Goal: Task Accomplishment & Management: Use online tool/utility

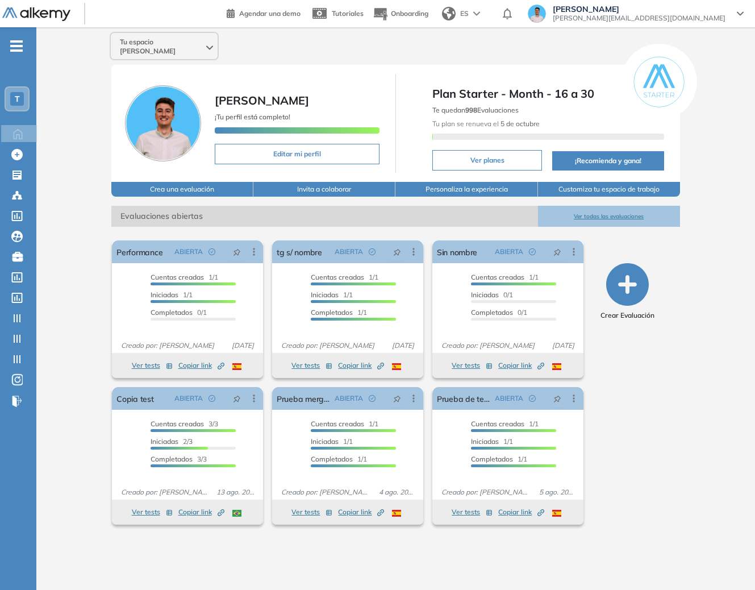
drag, startPoint x: 0, startPoint y: 0, endPoint x: 34, endPoint y: 14, distance: 36.2
click at [34, 14] on img at bounding box center [36, 14] width 68 height 14
click at [18, 105] on div "T" at bounding box center [17, 99] width 14 height 14
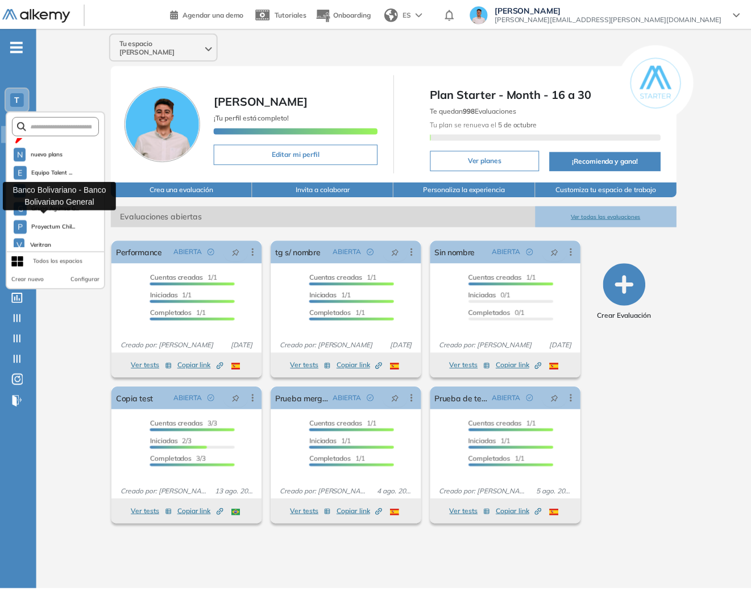
scroll to position [236, 0]
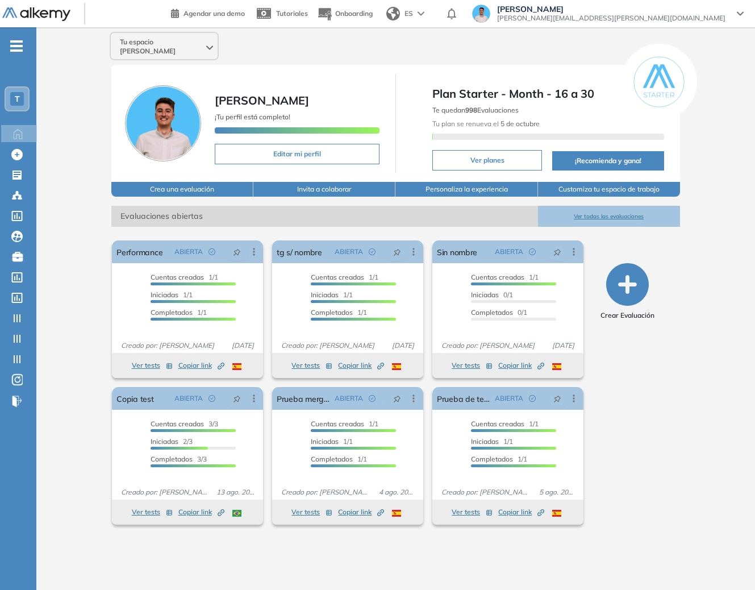
click at [69, 431] on div "Tu espacio [PERSON_NAME] ¡Tu perfil está completo! Editar mi perfil Plan Starte…" at bounding box center [395, 299] width 719 height 544
click at [15, 176] on icon at bounding box center [17, 174] width 9 height 9
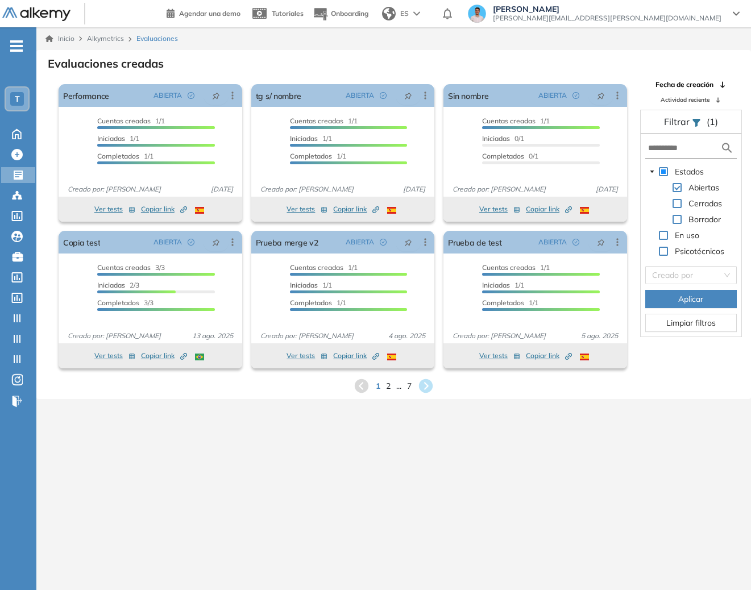
click at [12, 97] on div "T" at bounding box center [17, 99] width 14 height 14
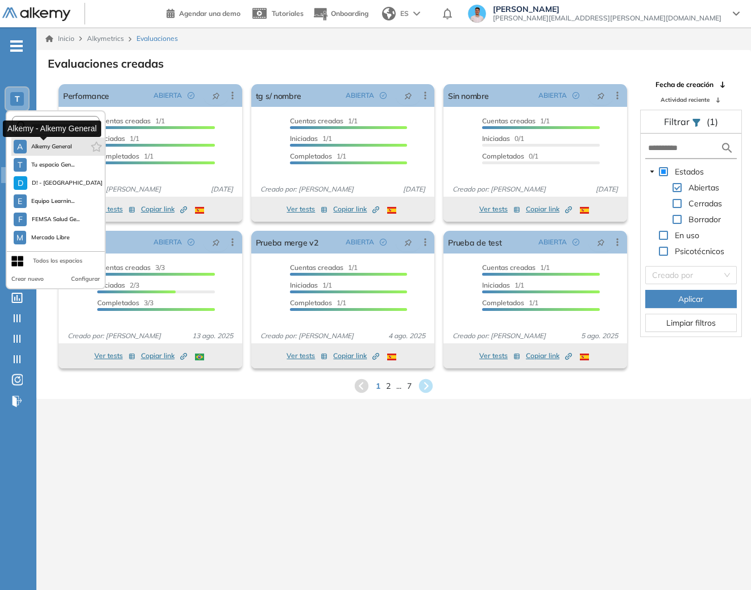
click at [43, 148] on span "Alkemy General" at bounding box center [51, 146] width 41 height 9
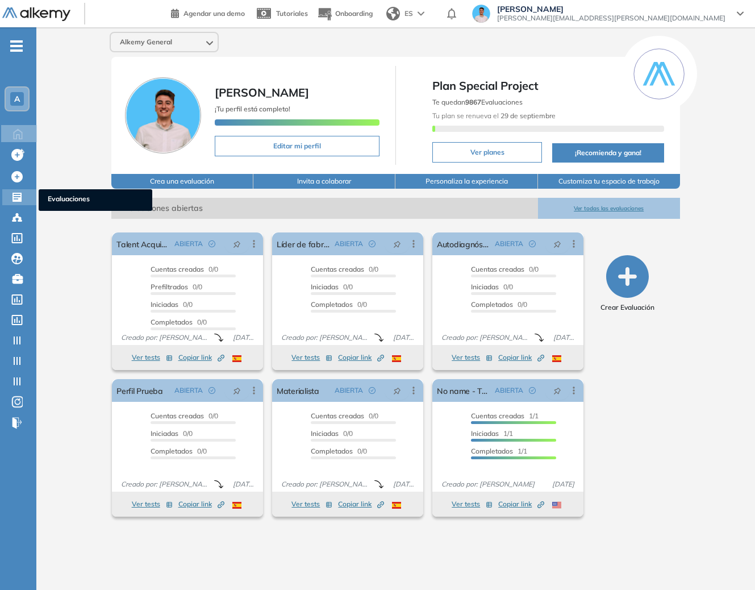
click at [28, 200] on div "Evaluaciones Evaluaciones" at bounding box center [19, 197] width 34 height 16
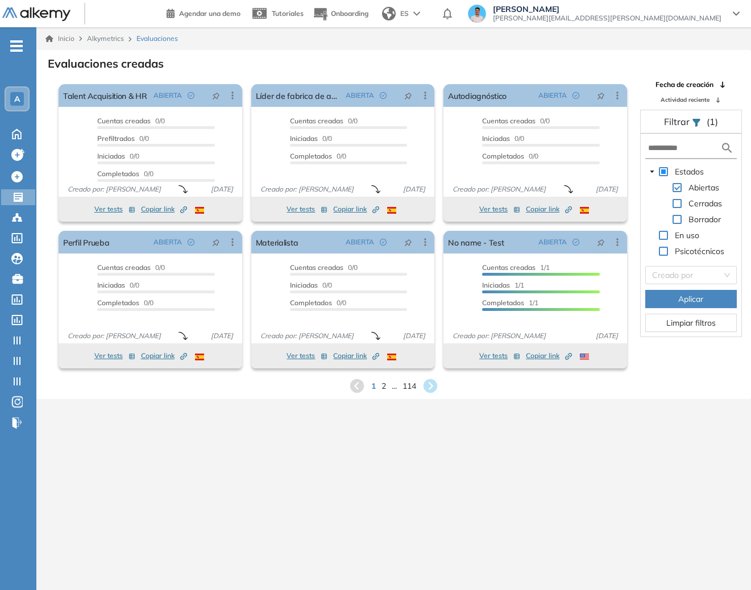
click at [668, 140] on form at bounding box center [690, 148] width 91 height 21
click at [671, 143] on input "text" at bounding box center [684, 148] width 73 height 12
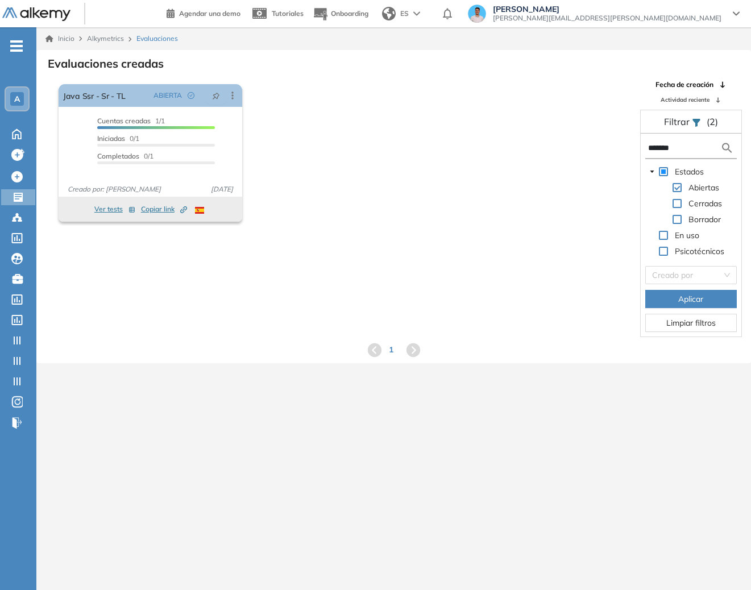
type input "*******"
click at [237, 96] on icon at bounding box center [232, 95] width 11 height 11
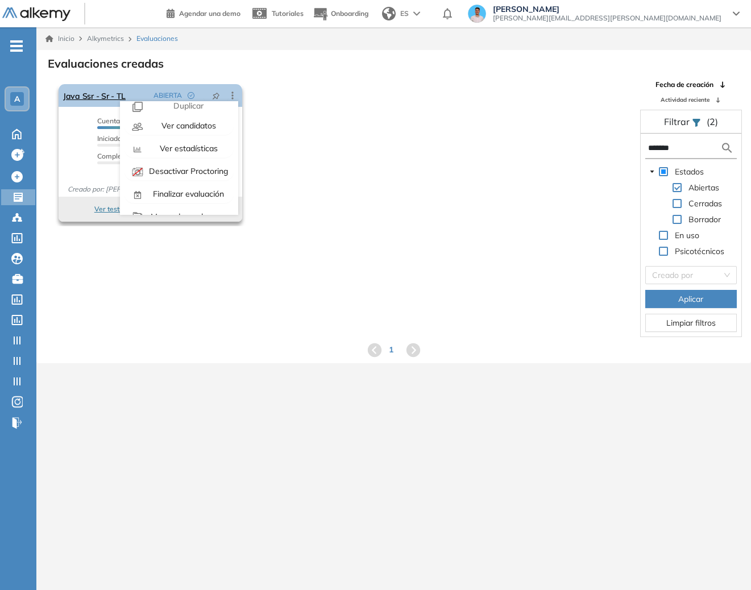
scroll to position [71, 0]
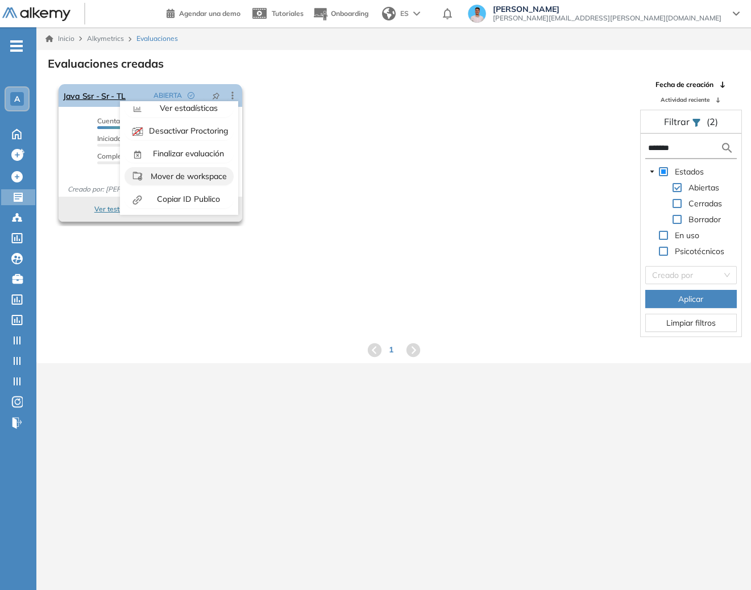
click at [201, 173] on span "Mover de workspace" at bounding box center [187, 176] width 78 height 10
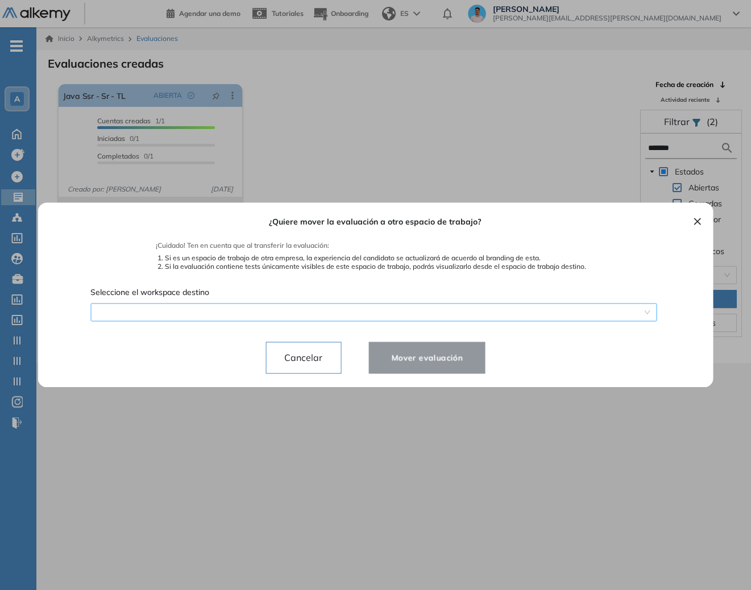
click at [406, 309] on span at bounding box center [373, 312] width 553 height 17
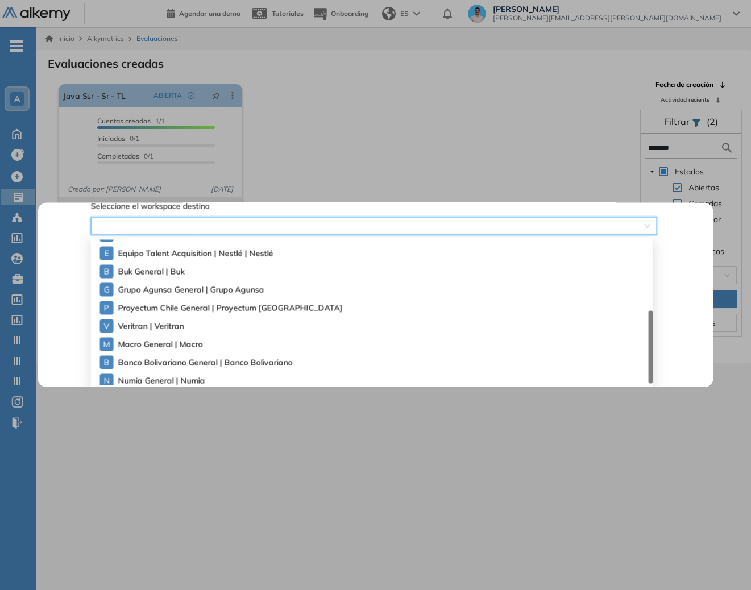
scroll to position [182, 0]
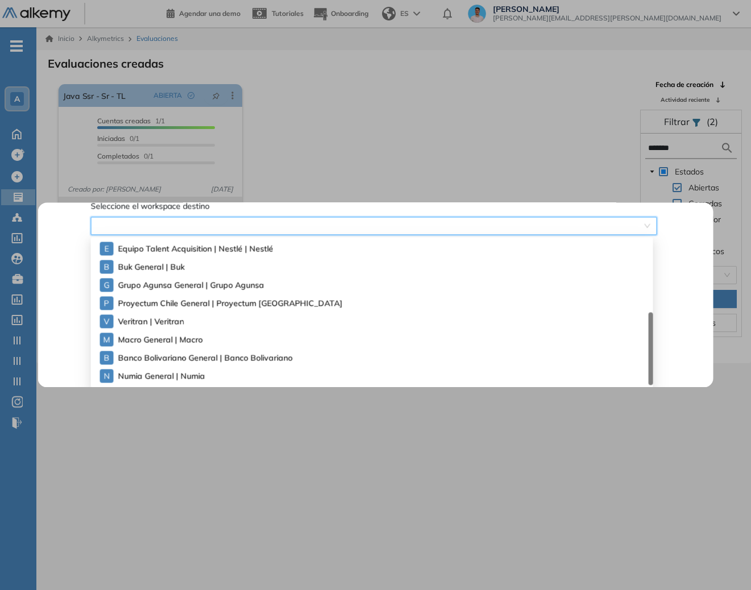
click at [190, 376] on span "Numia General | Numia" at bounding box center [157, 375] width 79 height 13
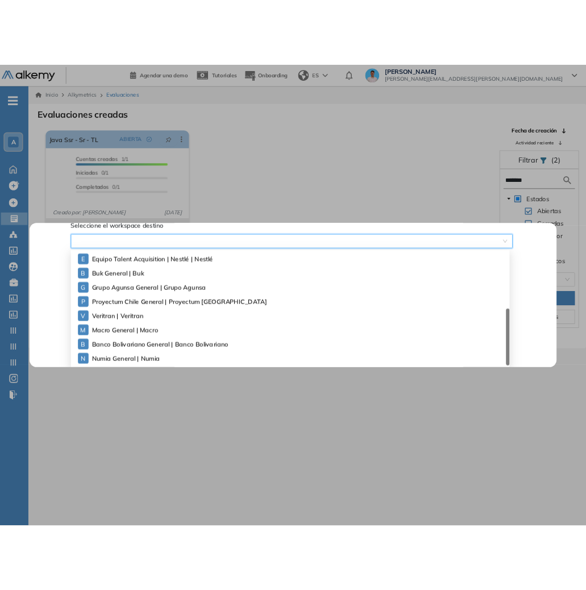
scroll to position [0, 0]
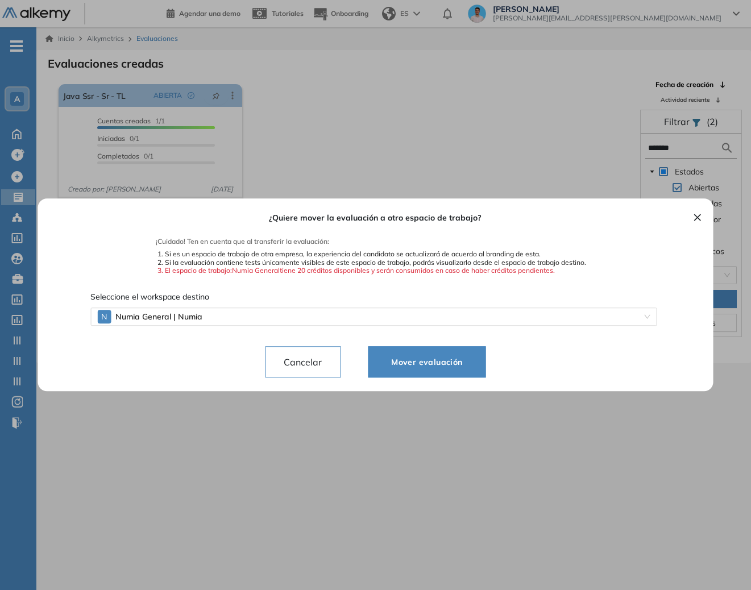
click at [471, 369] on button "Mover evaluación" at bounding box center [427, 362] width 118 height 32
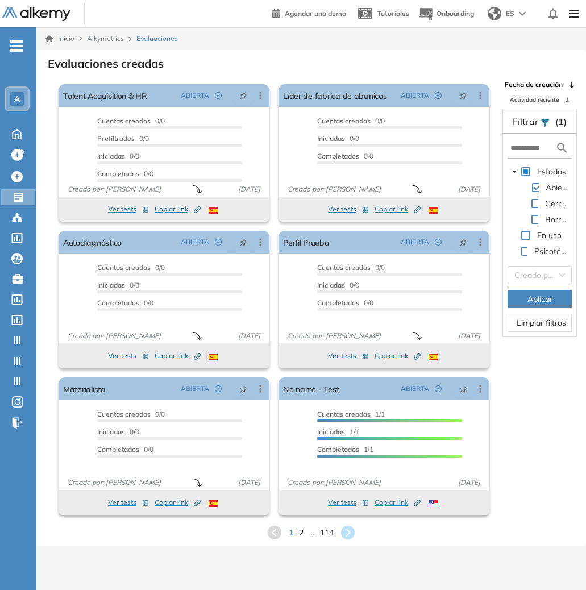
click at [11, 99] on div "A" at bounding box center [17, 99] width 14 height 14
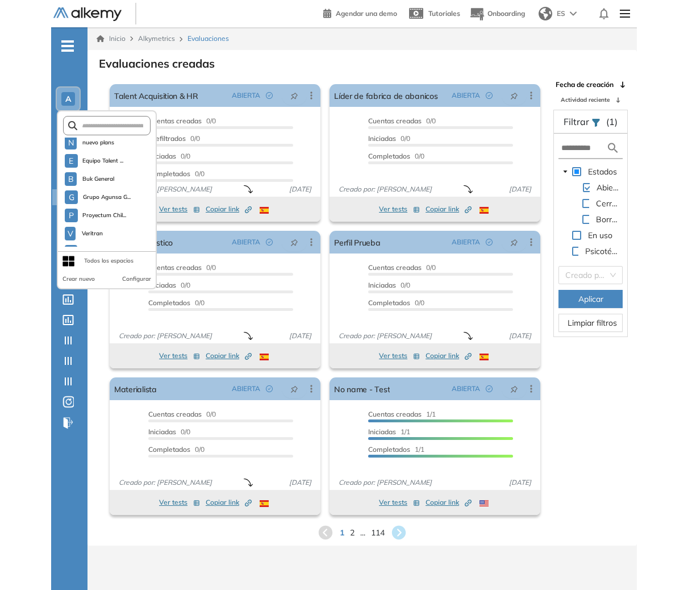
scroll to position [236, 0]
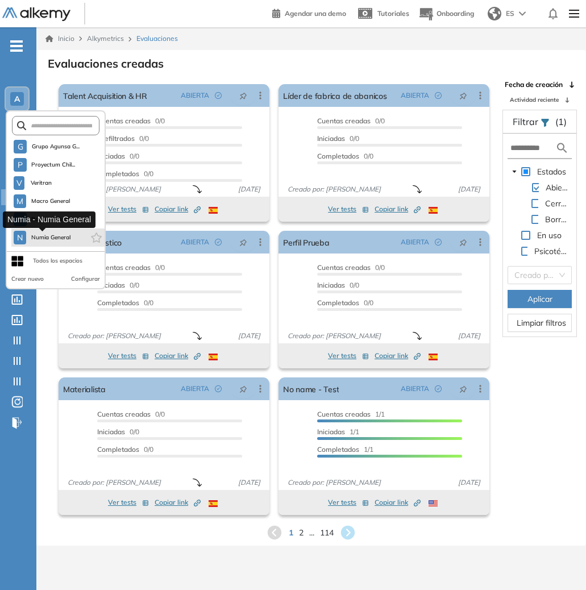
click at [47, 232] on button "N Numia General" at bounding box center [42, 238] width 57 height 14
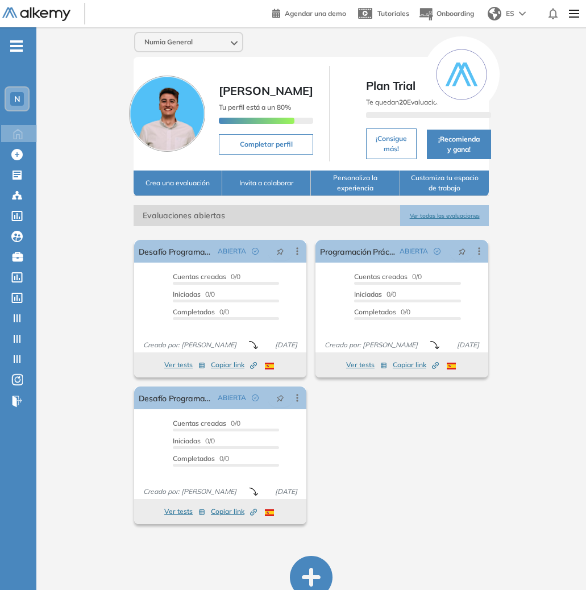
click at [24, 96] on div "N" at bounding box center [17, 99] width 23 height 23
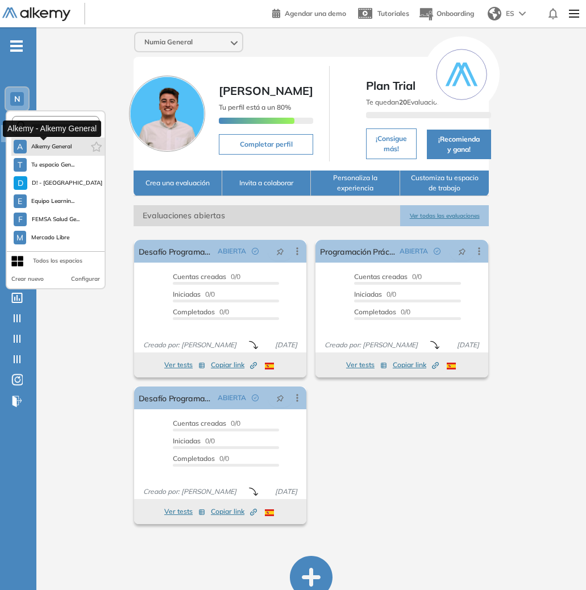
click at [24, 148] on div "A" at bounding box center [20, 147] width 13 height 14
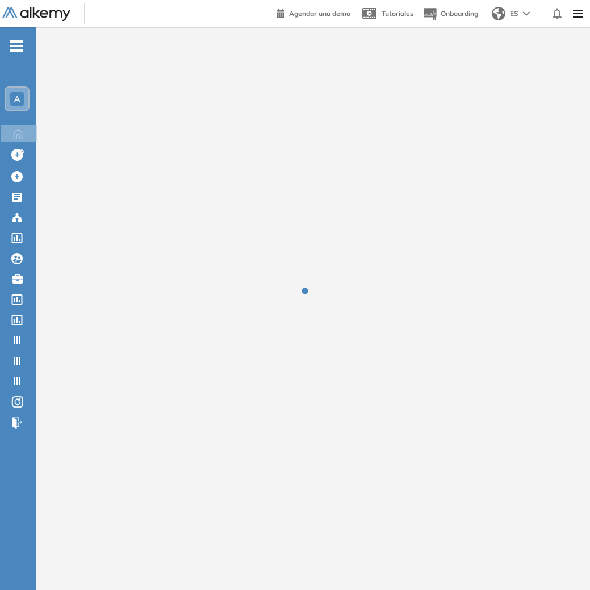
click at [590, 56] on div at bounding box center [313, 299] width 554 height 544
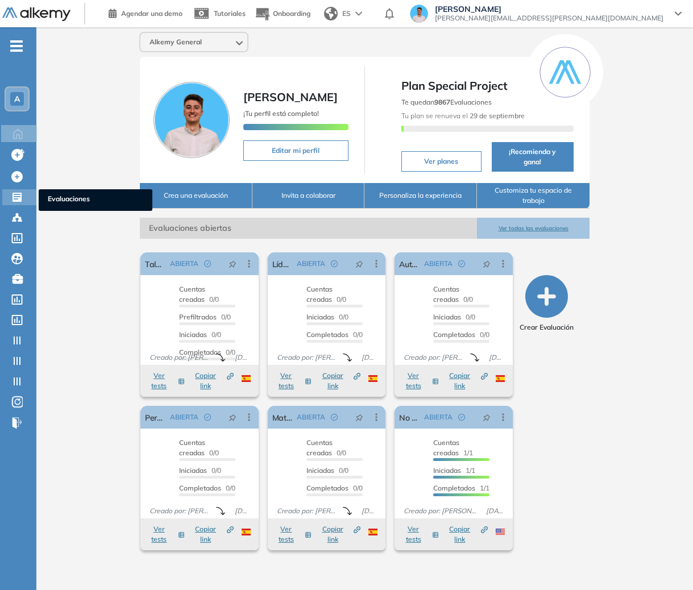
click at [5, 193] on div "Evaluaciones Evaluaciones" at bounding box center [19, 197] width 34 height 16
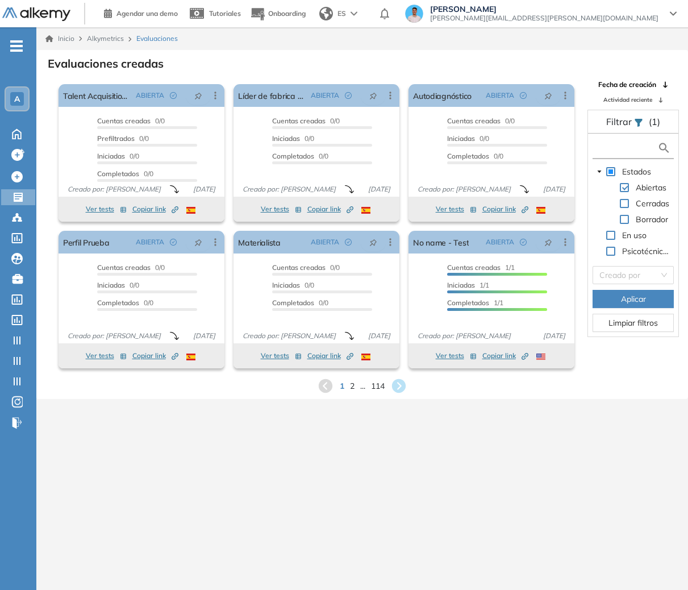
click at [590, 150] on input "text" at bounding box center [627, 148] width 62 height 12
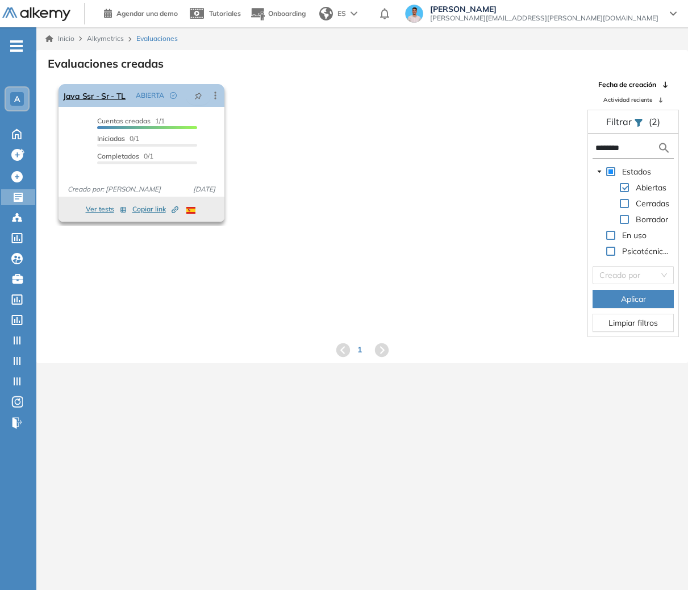
type input "********"
click at [211, 95] on icon at bounding box center [215, 95] width 11 height 11
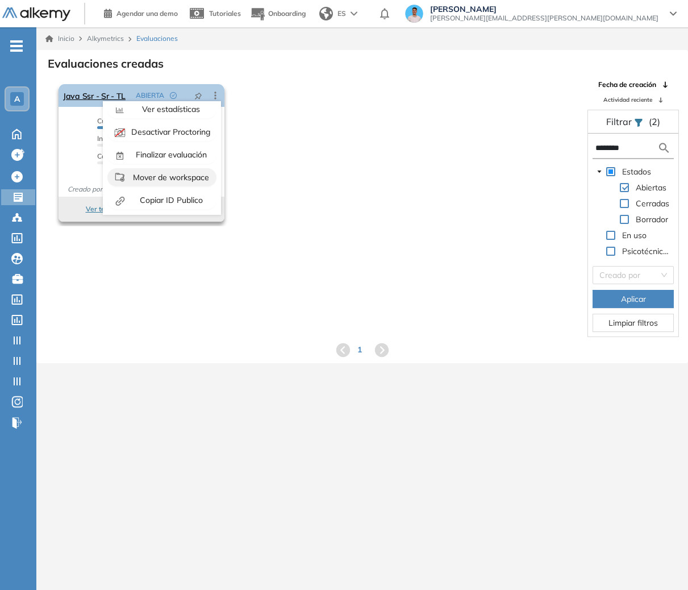
scroll to position [71, 0]
click at [186, 176] on span "Mover de workspace" at bounding box center [170, 176] width 78 height 10
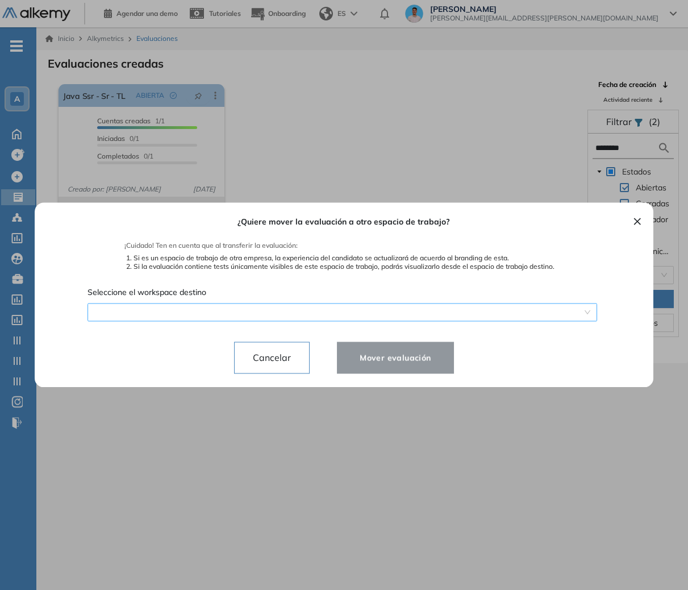
click at [384, 317] on span at bounding box center [342, 312] width 497 height 17
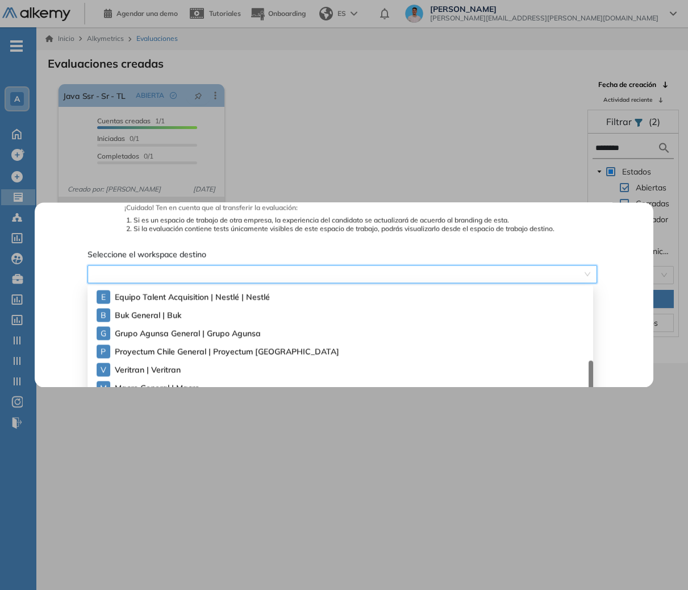
scroll to position [86, 0]
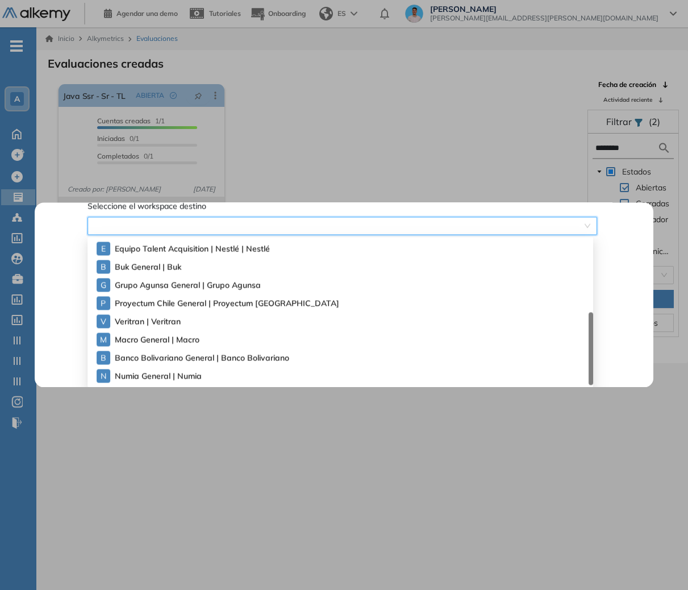
click at [172, 376] on span "Numia General | Numia" at bounding box center [154, 375] width 79 height 13
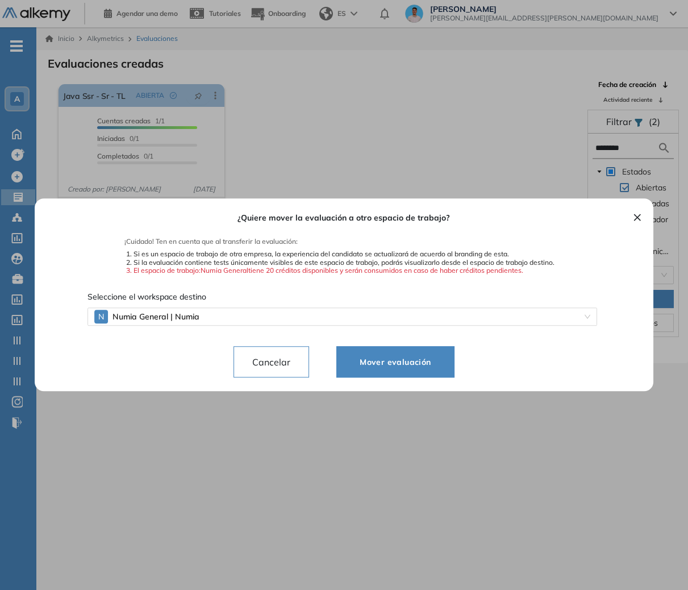
click at [430, 366] on span "Mover evaluación" at bounding box center [395, 362] width 89 height 14
click at [378, 322] on span "Numia General | Numia" at bounding box center [295, 316] width 365 height 17
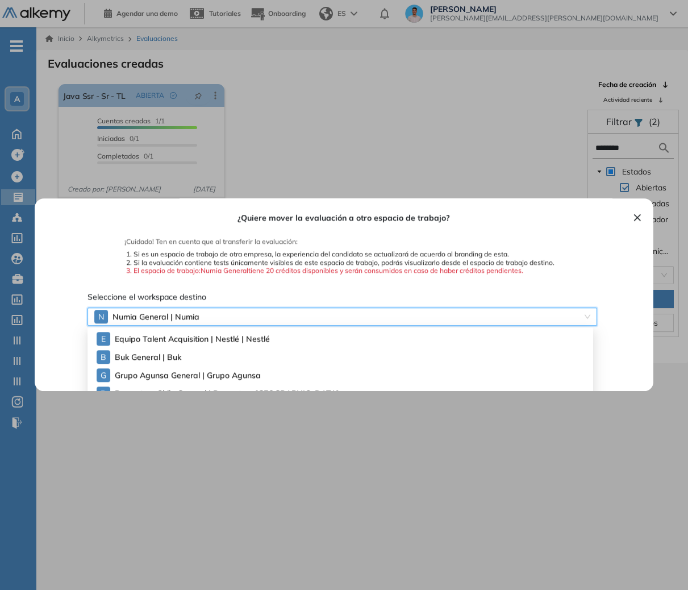
click at [523, 234] on div "¿Quiere mover la evaluación a otro espacio de trabajo? ¡Cuidado! Ten en cuenta …" at bounding box center [344, 294] width 565 height 193
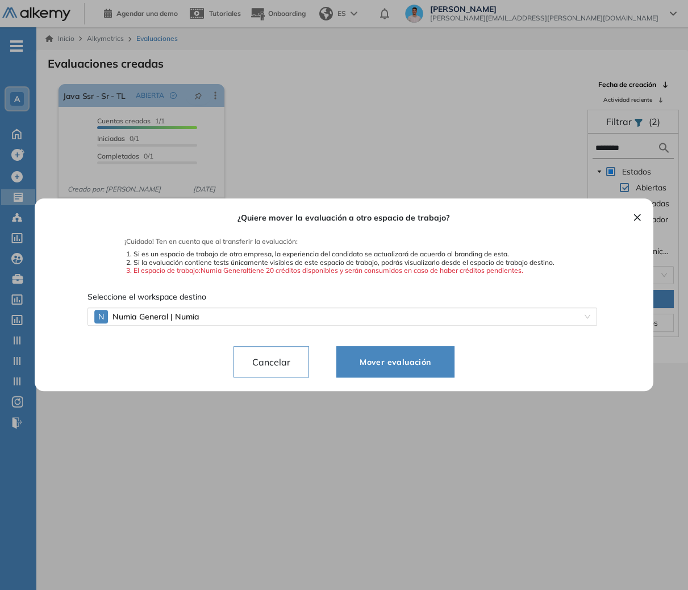
click at [590, 217] on div "¿Quiere mover la evaluación a otro espacio de trabajo? ¡Cuidado! Ten en cuenta …" at bounding box center [344, 294] width 592 height 193
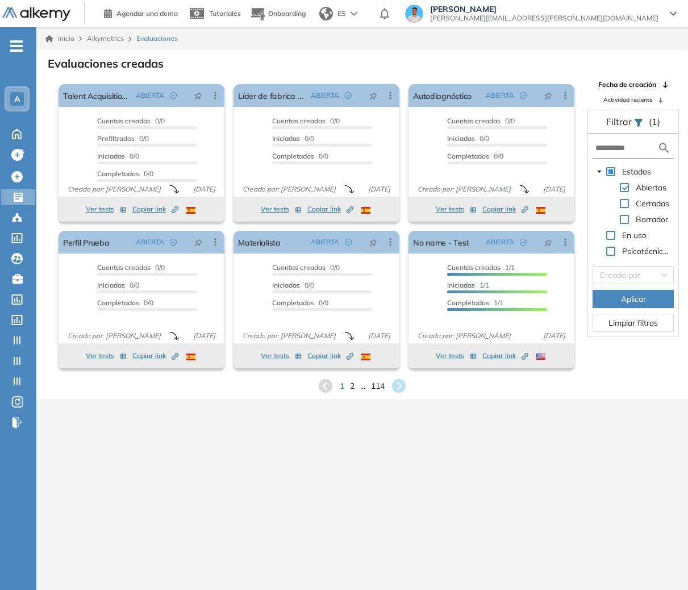
click at [593, 147] on form at bounding box center [633, 148] width 81 height 21
click at [609, 148] on input "text" at bounding box center [627, 148] width 62 height 12
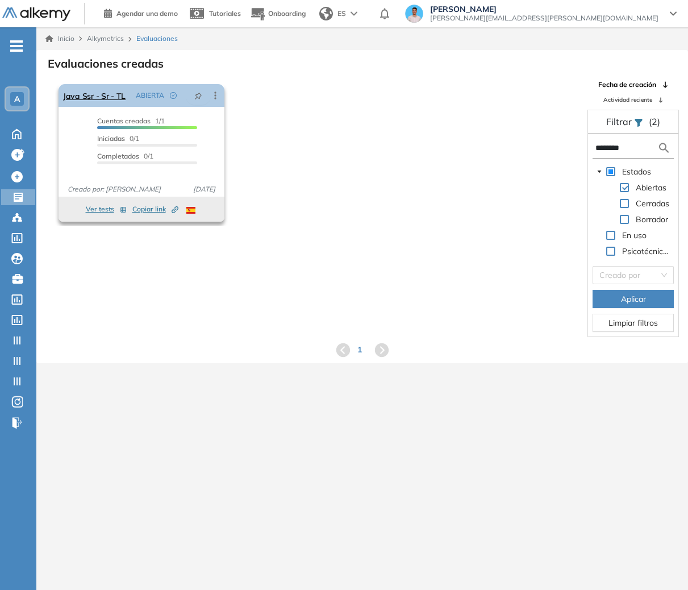
type input "********"
click at [217, 98] on icon at bounding box center [215, 95] width 11 height 11
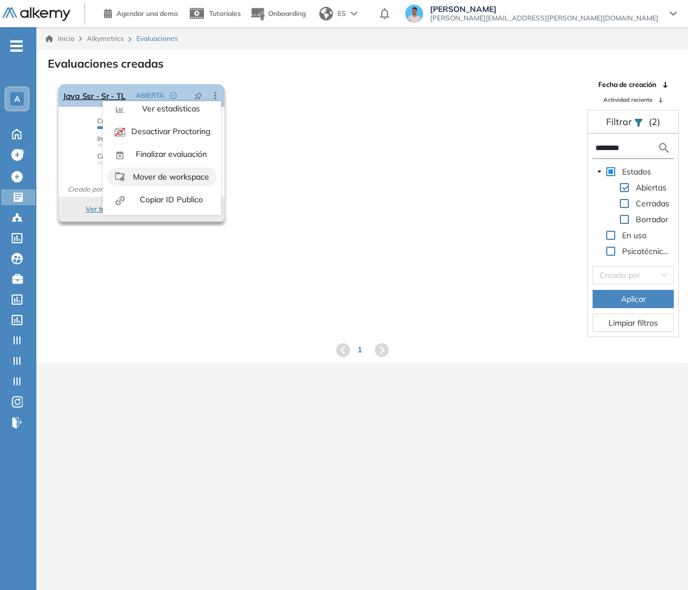
scroll to position [71, 0]
click at [181, 176] on span "Mover de workspace" at bounding box center [170, 176] width 78 height 10
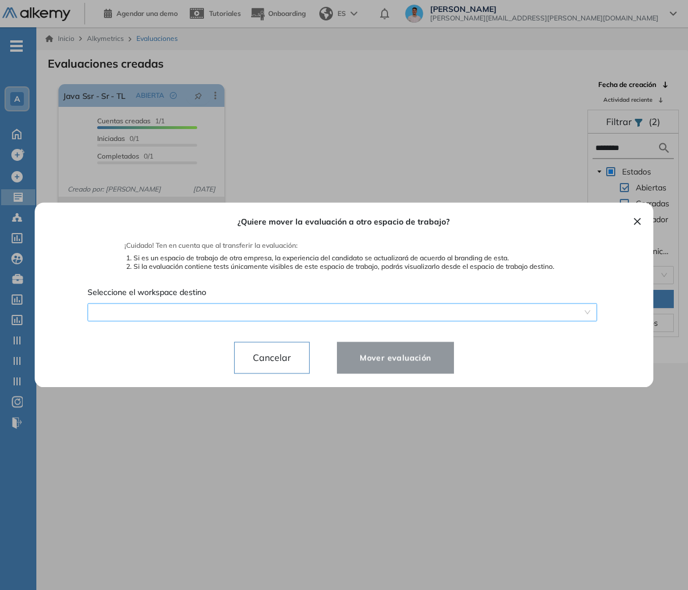
click at [393, 320] on div at bounding box center [343, 312] width 510 height 18
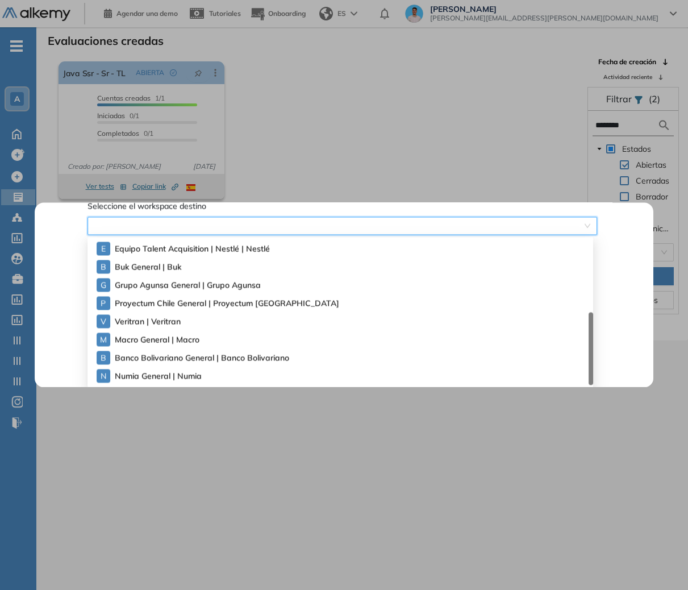
scroll to position [27, 0]
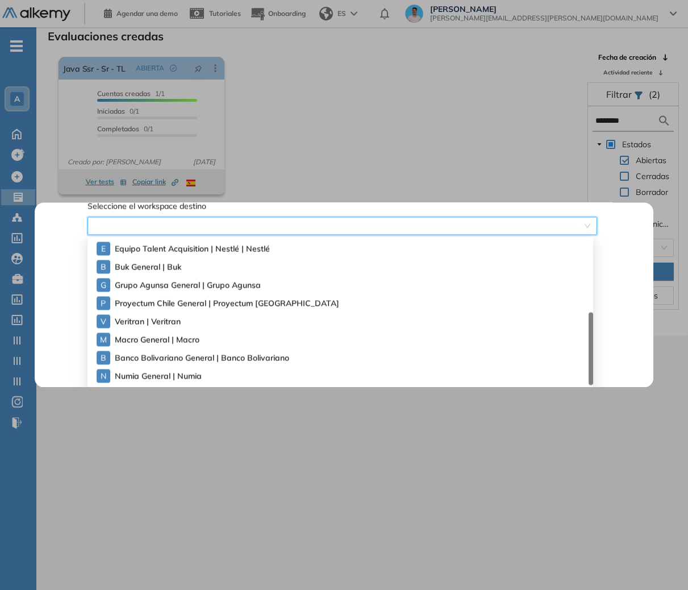
click at [217, 372] on div "N Numia General | Numia" at bounding box center [345, 376] width 497 height 18
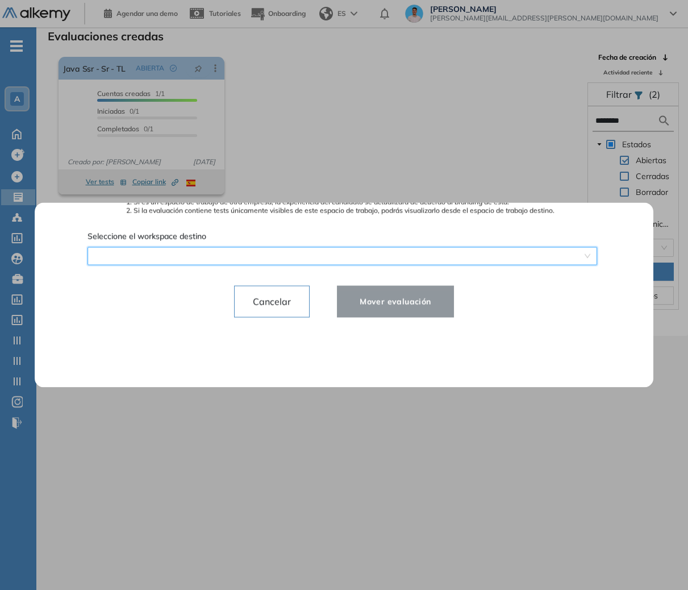
scroll to position [0, 0]
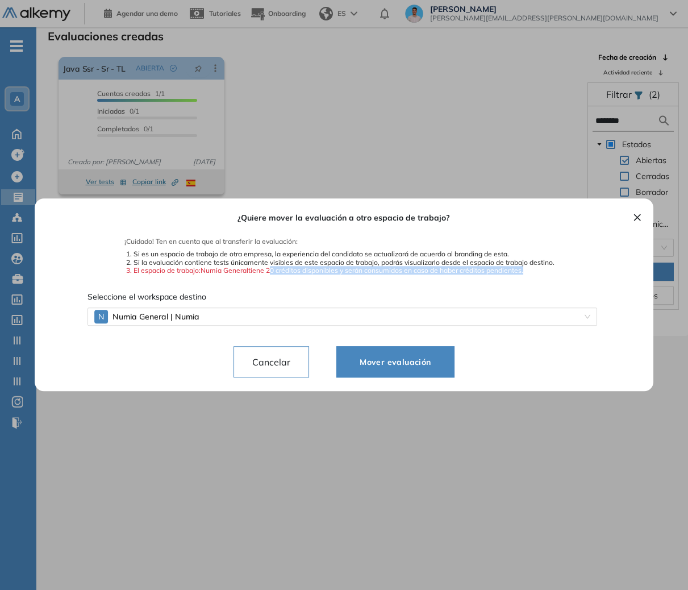
click at [441, 273] on li "El espacio de trabajo: Numia General tiene 20 créditos disponibles y serán cons…" at bounding box center [344, 271] width 421 height 8
click at [463, 270] on li "El espacio de trabajo: Numia General tiene 20 créditos disponibles y serán cons…" at bounding box center [344, 271] width 421 height 8
click at [378, 374] on button "Mover evaluación" at bounding box center [395, 362] width 118 height 32
click at [382, 370] on button "Mover evaluación" at bounding box center [395, 362] width 118 height 32
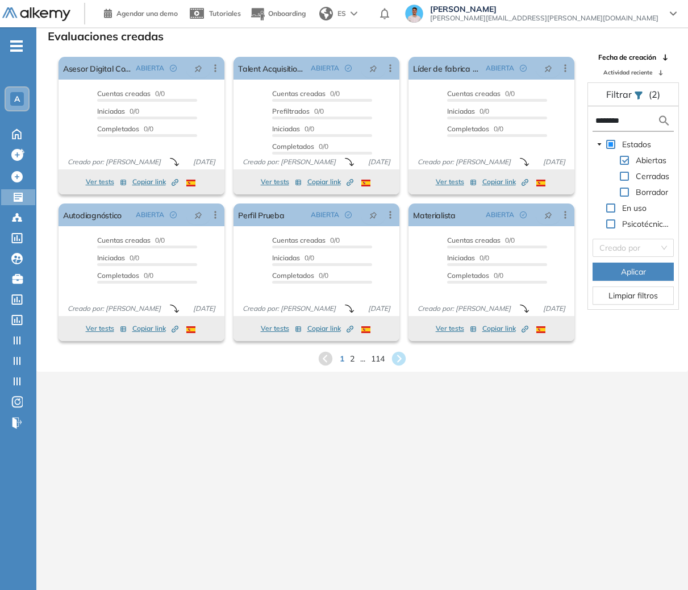
click at [4, 101] on li "A" at bounding box center [18, 98] width 36 height 25
click at [11, 99] on div "A" at bounding box center [17, 99] width 14 height 14
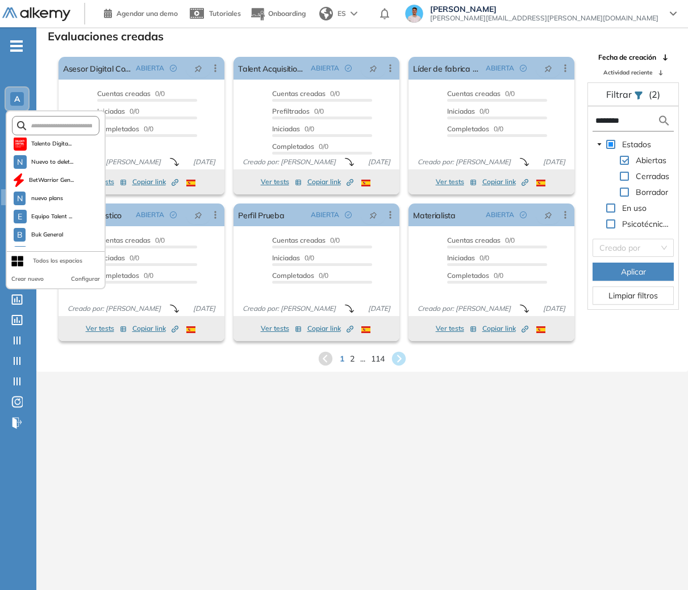
scroll to position [236, 0]
click at [40, 235] on span "Numia General" at bounding box center [51, 237] width 40 height 9
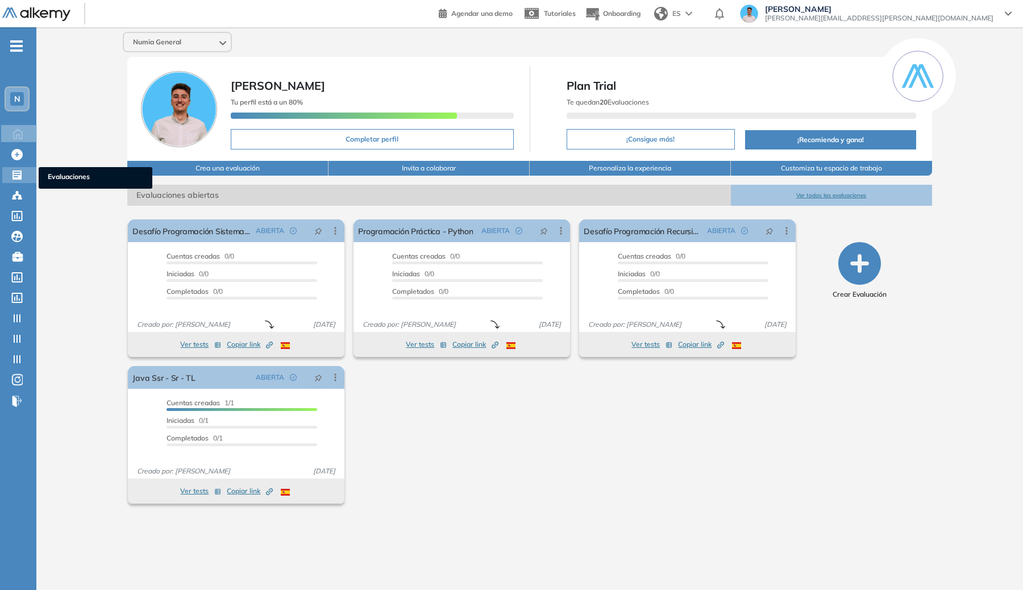
click at [14, 176] on icon at bounding box center [16, 174] width 11 height 11
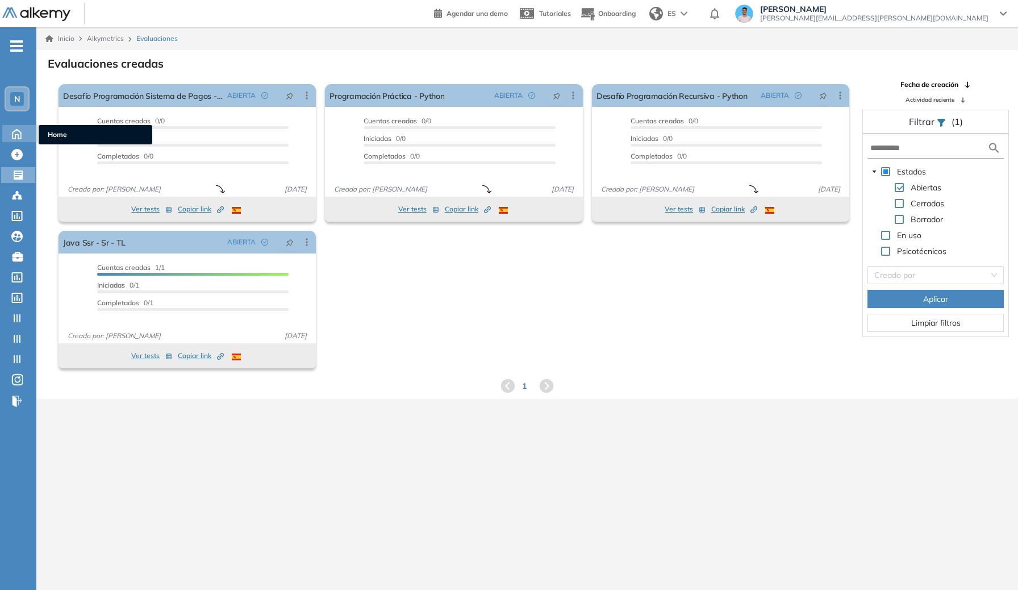
click at [7, 126] on icon at bounding box center [17, 133] width 20 height 14
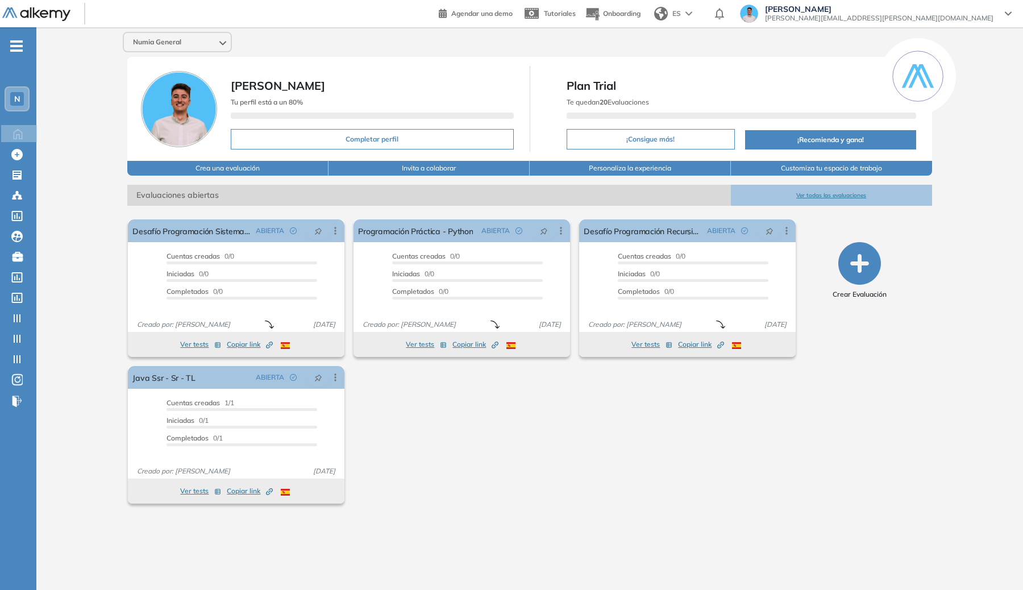
click at [18, 101] on span "N" at bounding box center [17, 98] width 6 height 9
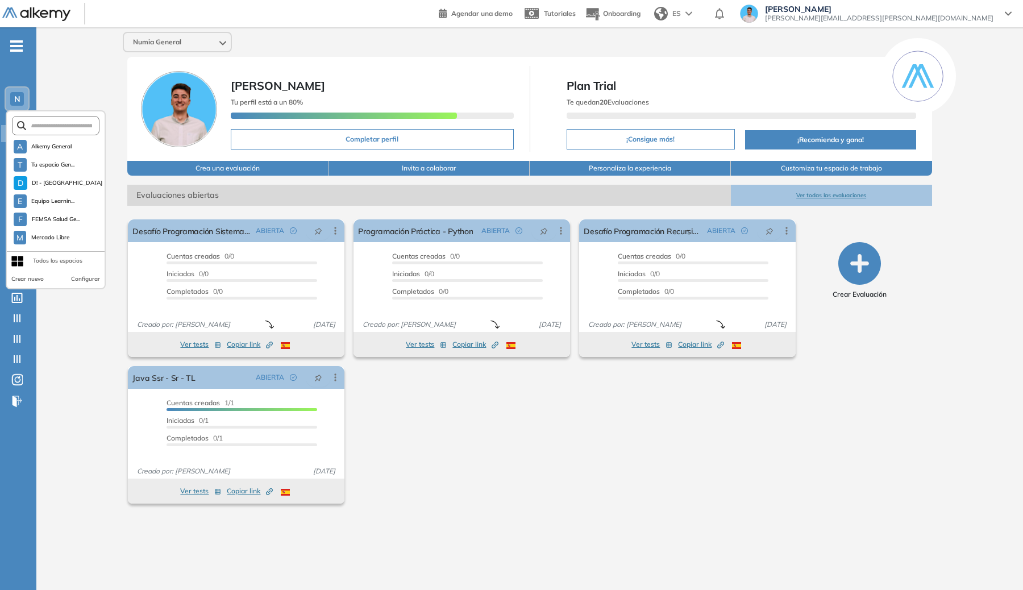
click at [44, 137] on div "A Alkemy General T Tu espacio Gen... D D! - JAV 17 E Equipo Learnin... F FEMSA …" at bounding box center [56, 199] width 100 height 179
click at [44, 141] on button "A Alkemy General" at bounding box center [43, 147] width 59 height 14
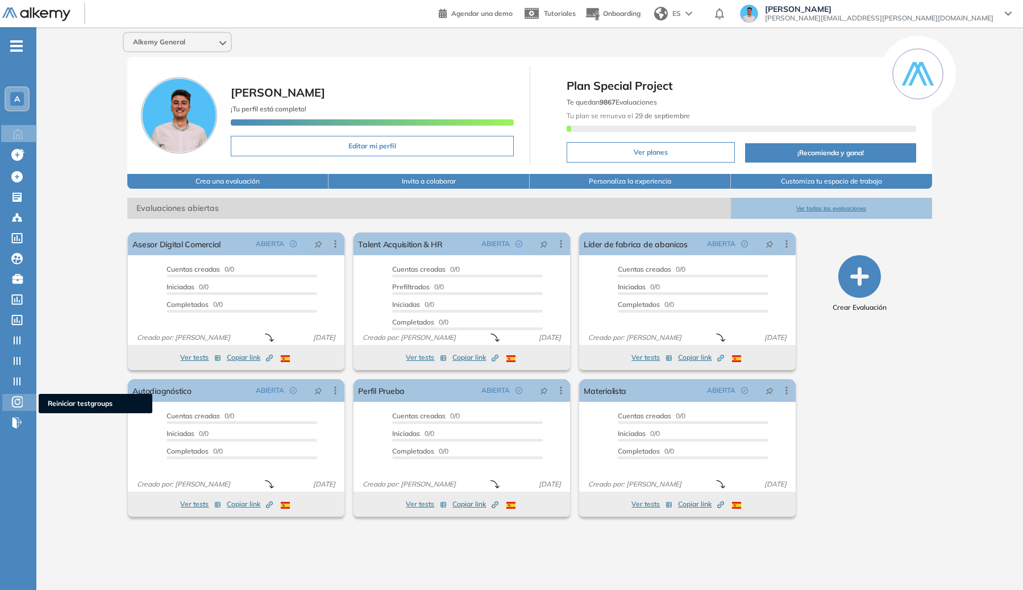
click at [16, 407] on icon at bounding box center [16, 402] width 11 height 14
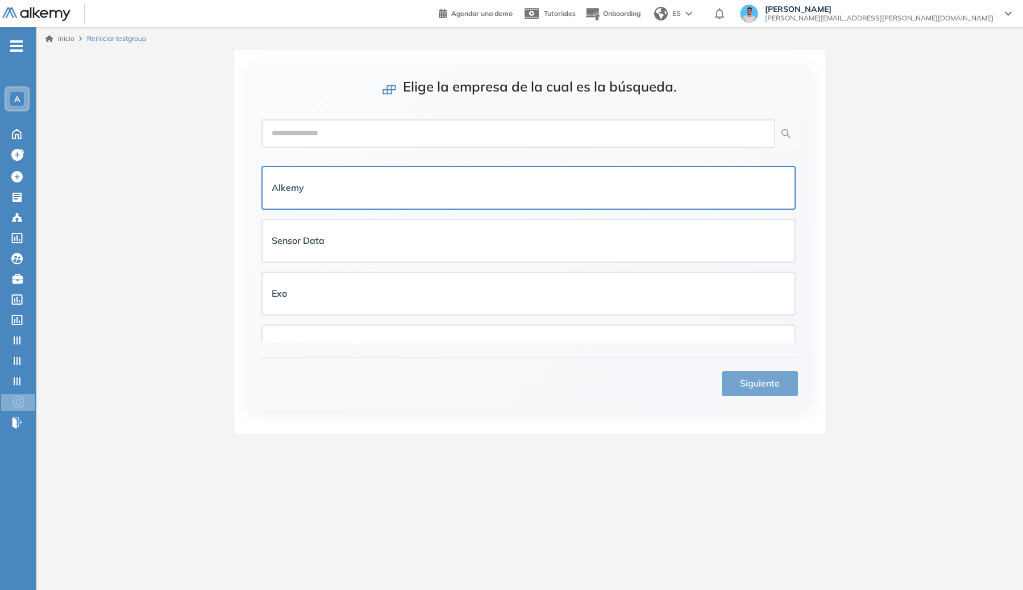
click at [446, 168] on div "Alkemy" at bounding box center [529, 187] width 532 height 41
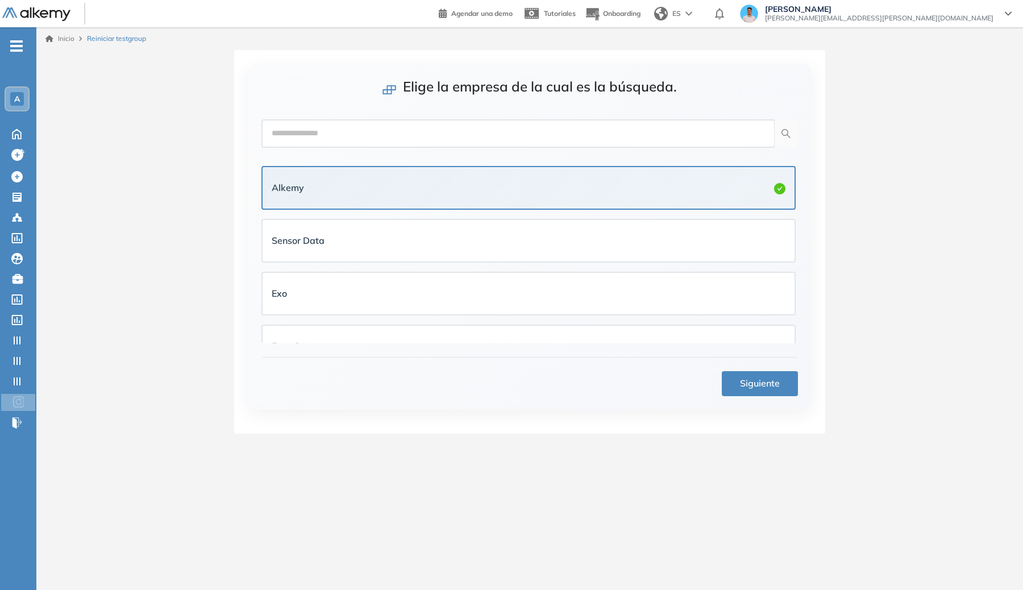
click at [692, 395] on button "Siguiente" at bounding box center [760, 383] width 76 height 25
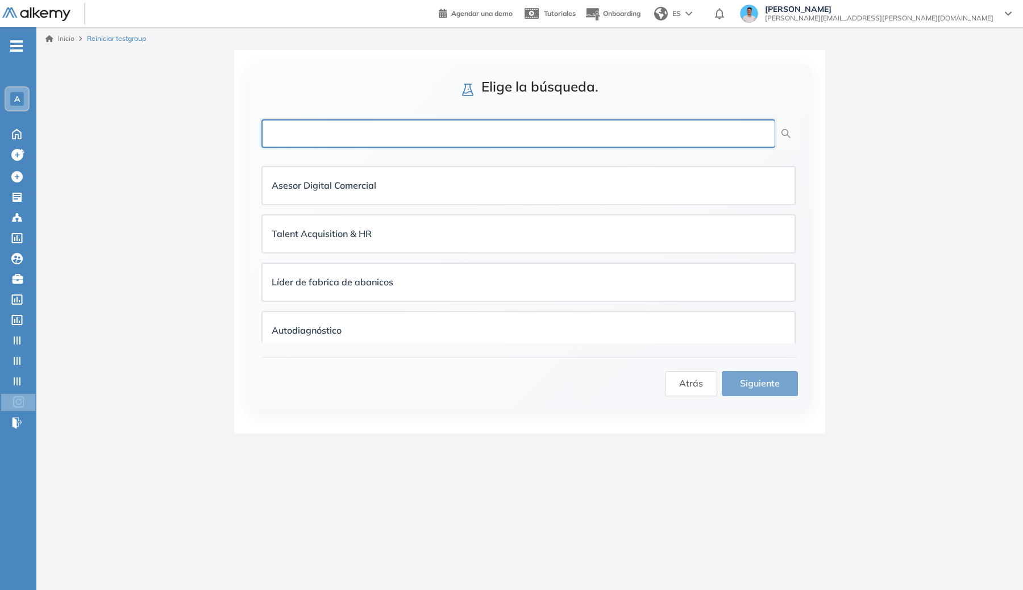
click at [469, 123] on input "text" at bounding box center [518, 133] width 514 height 28
type input "*******"
